Goal: Check status: Check status

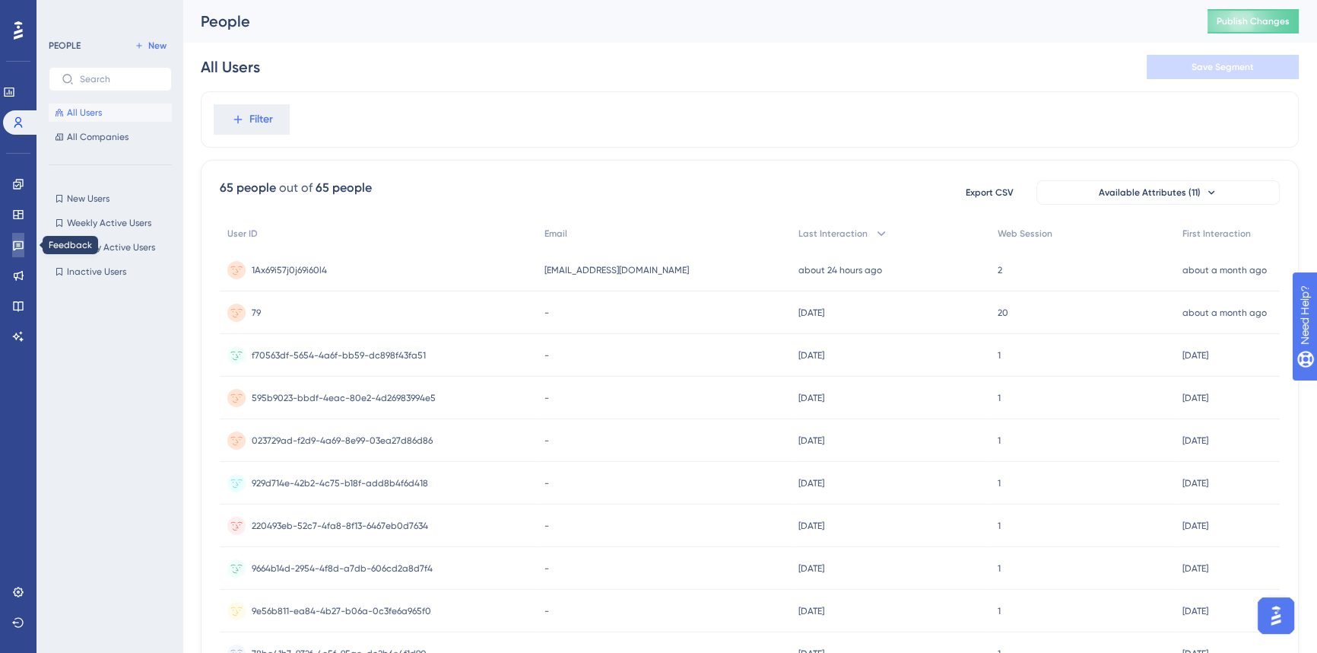
click at [19, 236] on link at bounding box center [18, 245] width 12 height 24
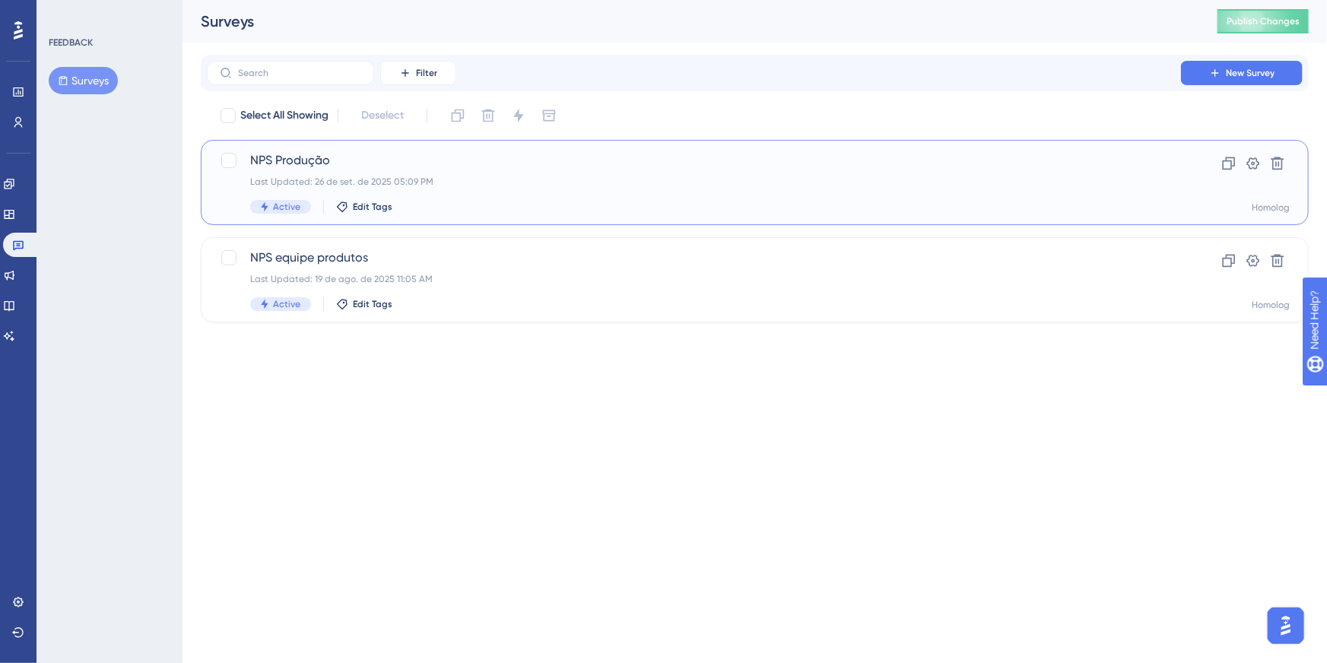
click at [536, 173] on div "NPS Produção Last Updated: 26 de set. de 2025 05:09 PM Active Edit Tags" at bounding box center [694, 182] width 888 height 62
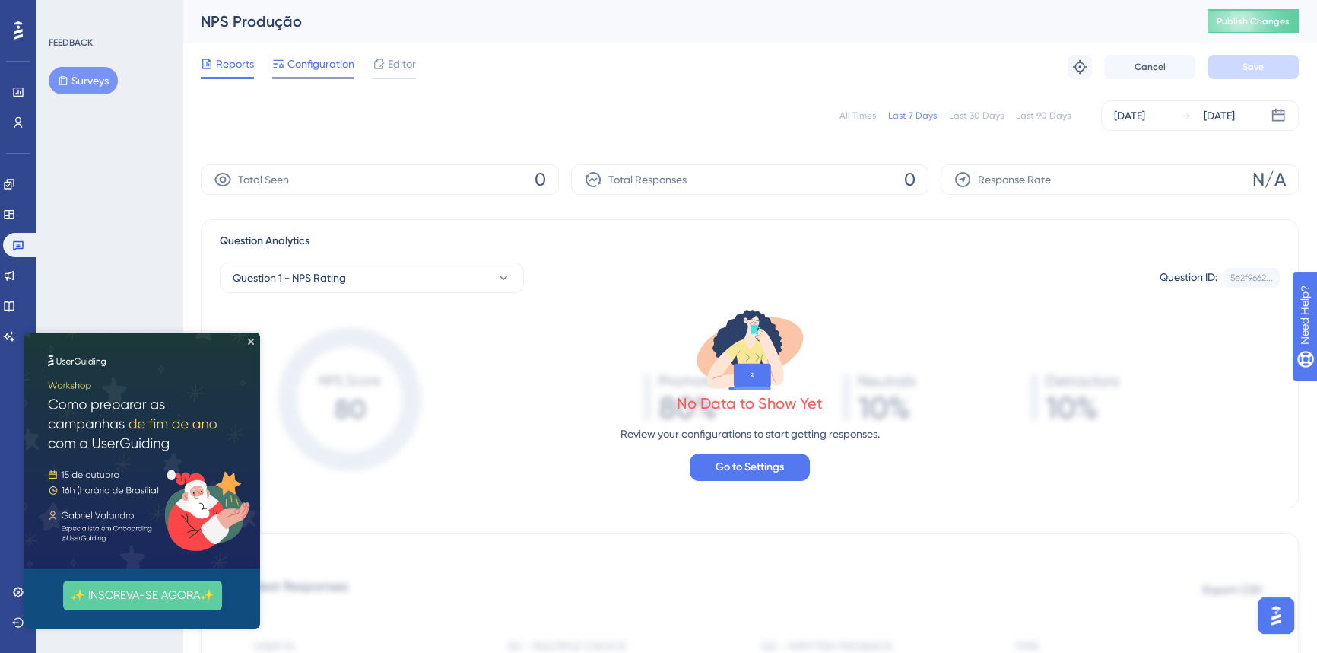
drag, startPoint x: 280, startPoint y: 90, endPoint x: 296, endPoint y: 56, distance: 37.8
click at [283, 56] on div at bounding box center [278, 64] width 12 height 18
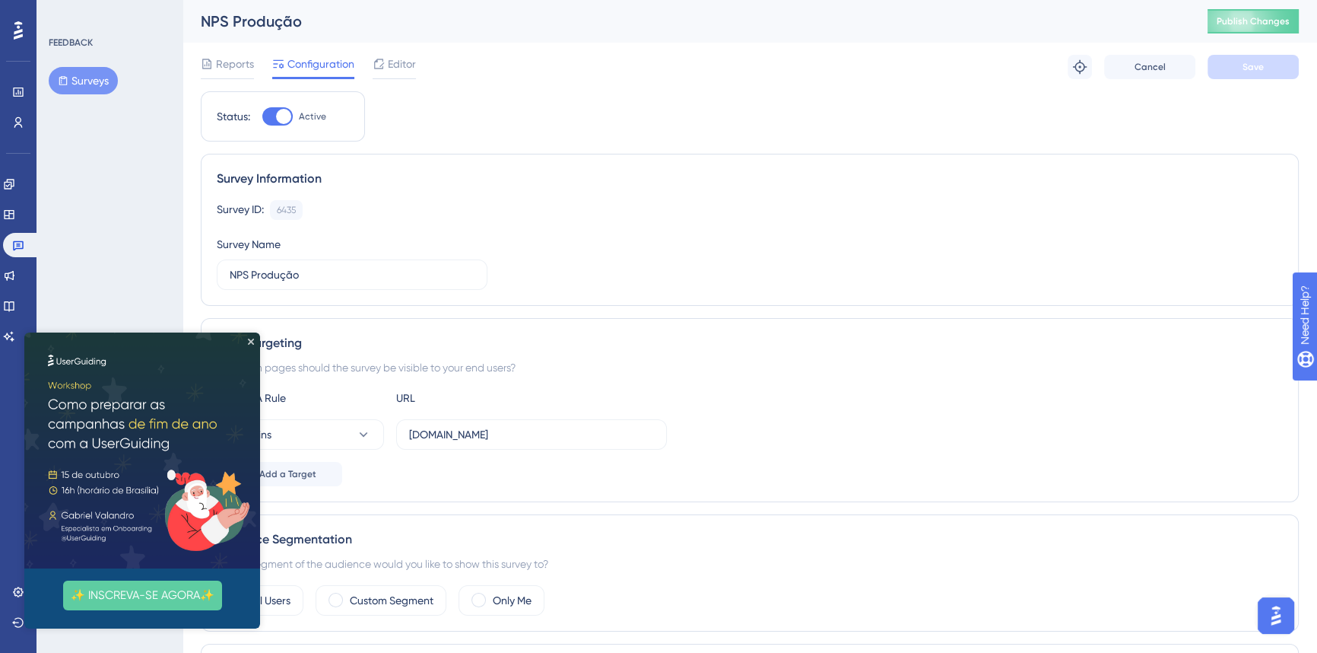
click at [297, 56] on span "Configuration" at bounding box center [321, 64] width 67 height 18
drag, startPoint x: 249, startPoint y: 340, endPoint x: 618, endPoint y: 751, distance: 552.6
click at [249, 340] on icon "Close Preview" at bounding box center [251, 341] width 6 height 6
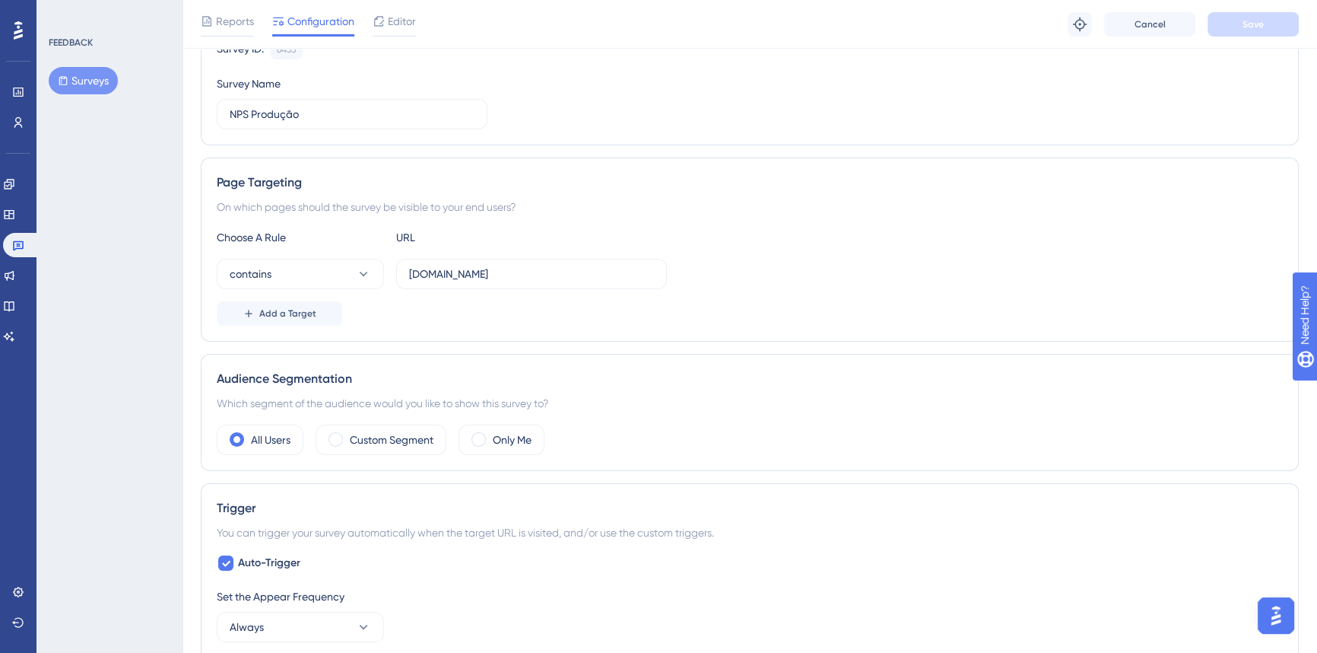
scroll to position [497, 0]
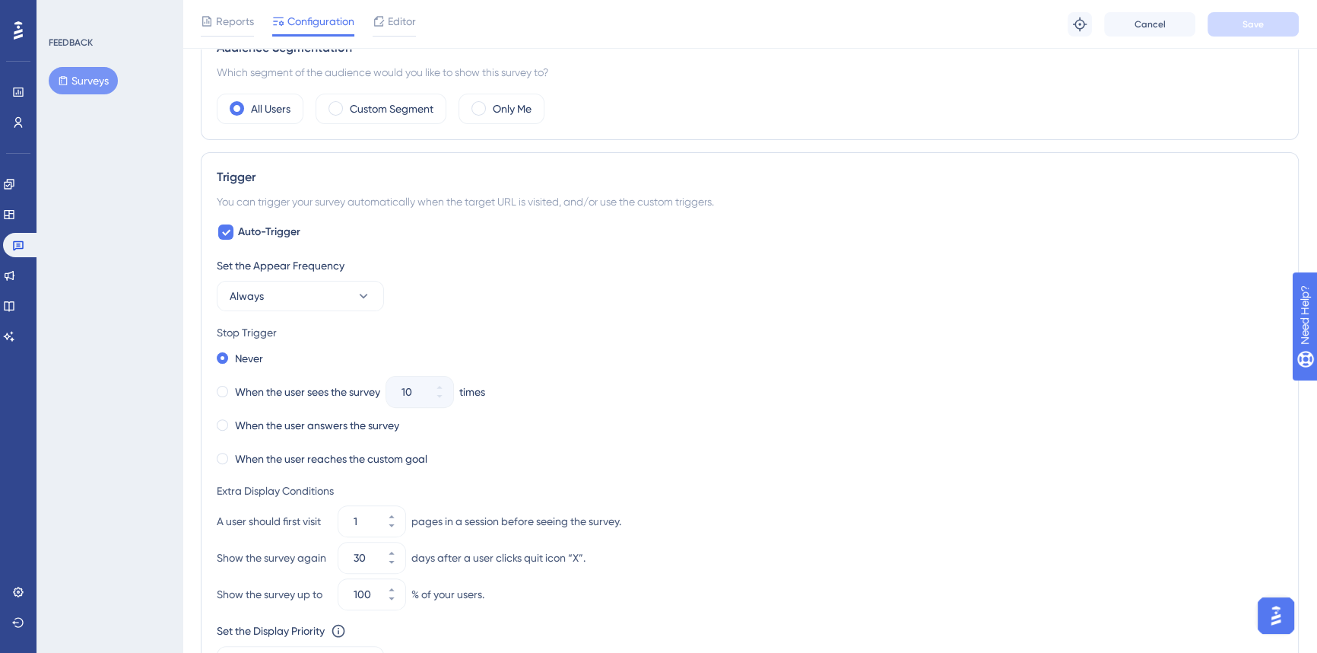
click at [1089, 90] on div "Audience Segmentation Which segment of the audience would you like to show this…" at bounding box center [750, 81] width 1098 height 117
